Goal: Transaction & Acquisition: Purchase product/service

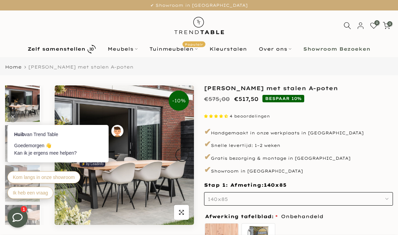
click at [188, 53] on link "Tuinmeubelen Populair" at bounding box center [174, 49] width 60 height 8
click at [186, 53] on link "Tuinmeubelen Populair" at bounding box center [174, 49] width 60 height 8
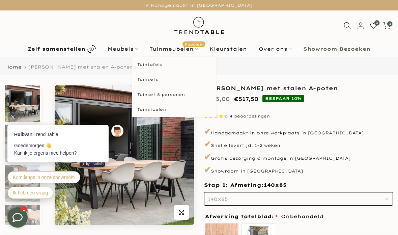
click at [190, 51] on link "Tuinmeubelen Populair" at bounding box center [174, 49] width 60 height 8
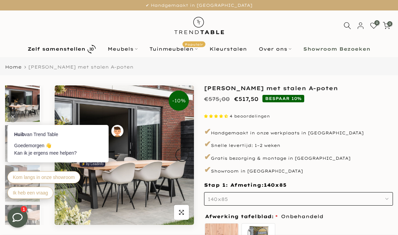
click at [193, 49] on link "Tuinmeubelen Populair" at bounding box center [174, 49] width 60 height 8
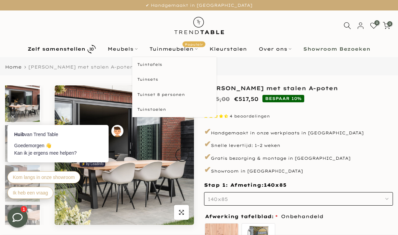
click at [188, 66] on link "Tuintafels" at bounding box center [174, 64] width 84 height 15
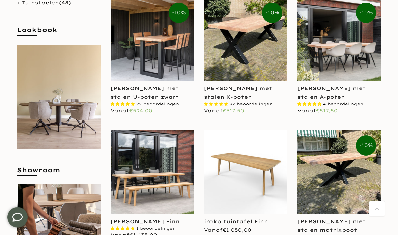
scroll to position [184, 0]
click at [348, 96] on div "[PERSON_NAME] met stalen A-poten" at bounding box center [338, 92] width 83 height 17
click at [331, 95] on link "[PERSON_NAME] met stalen A-poten" at bounding box center [331, 92] width 68 height 15
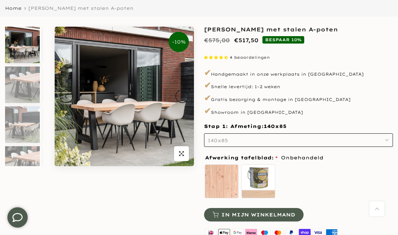
click at [310, 144] on button "140x85" at bounding box center [298, 139] width 189 height 13
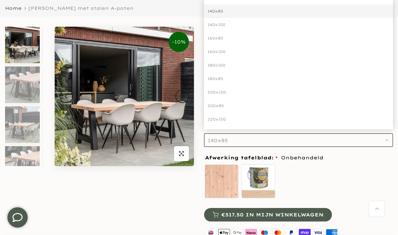
click at [323, 89] on div "200x100" at bounding box center [298, 91] width 189 height 13
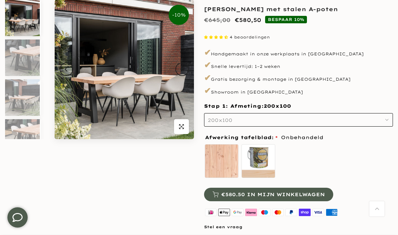
click at [293, 116] on button "200x100" at bounding box center [298, 119] width 189 height 13
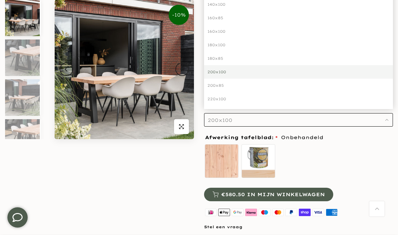
click at [312, 84] on div "200x85" at bounding box center [298, 85] width 189 height 13
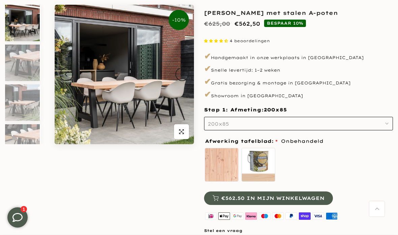
scroll to position [85, 0]
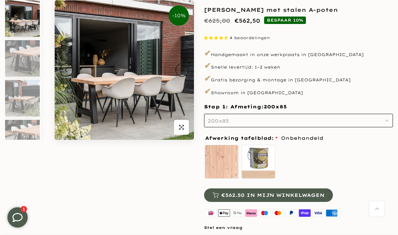
click at [290, 194] on span "€562.50 in mijn winkelwagen" at bounding box center [272, 195] width 103 height 5
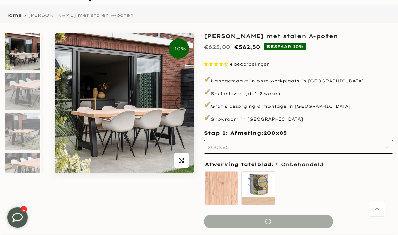
scroll to position [0, 0]
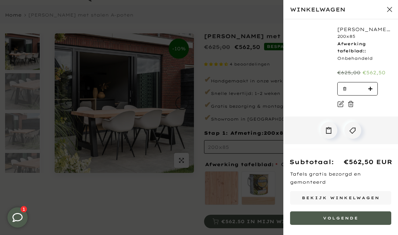
click at [259, 219] on div at bounding box center [199, 117] width 398 height 235
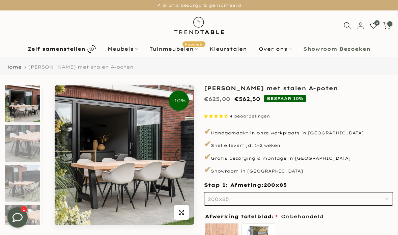
click at [185, 50] on link "Tuinmeubelen Populair" at bounding box center [174, 49] width 60 height 8
click at [186, 53] on link "Tuinmeubelen Populair" at bounding box center [174, 49] width 60 height 8
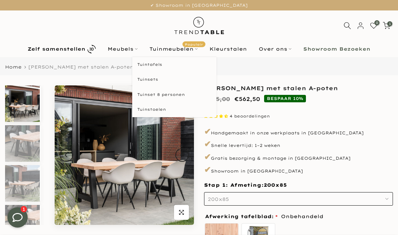
click at [182, 81] on link "Tuinsets" at bounding box center [174, 79] width 84 height 15
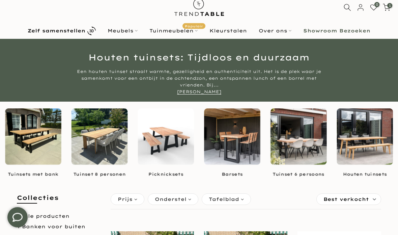
scroll to position [18, 0]
click at [174, 176] on span "Picknicksets" at bounding box center [166, 174] width 56 height 6
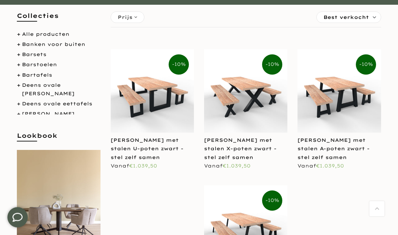
scroll to position [88, 0]
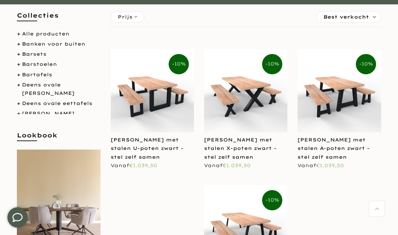
click at [359, 145] on link "[PERSON_NAME] met stalen A-poten zwart - stel zelf samen" at bounding box center [333, 148] width 72 height 23
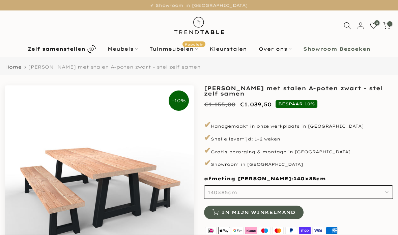
scroll to position [25, 0]
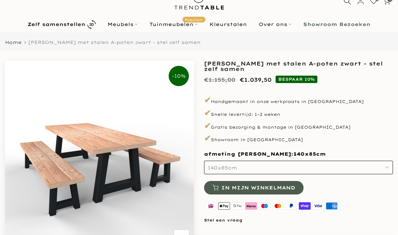
click at [279, 170] on button "140x85cm" at bounding box center [298, 167] width 189 height 13
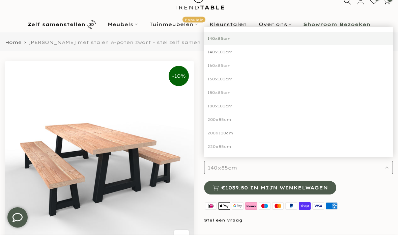
click at [290, 151] on div "220x85cm" at bounding box center [298, 146] width 189 height 13
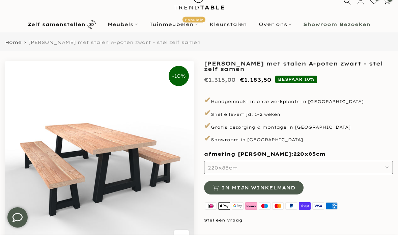
scroll to position [52, 0]
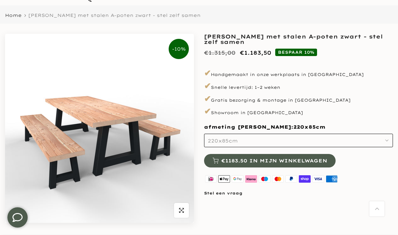
click at [286, 139] on button "220x85cm" at bounding box center [298, 140] width 189 height 13
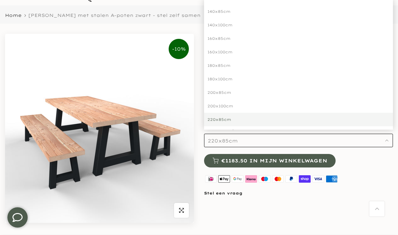
click at [303, 94] on div "200x85cm" at bounding box center [298, 92] width 189 height 13
